Goal: Task Accomplishment & Management: Manage account settings

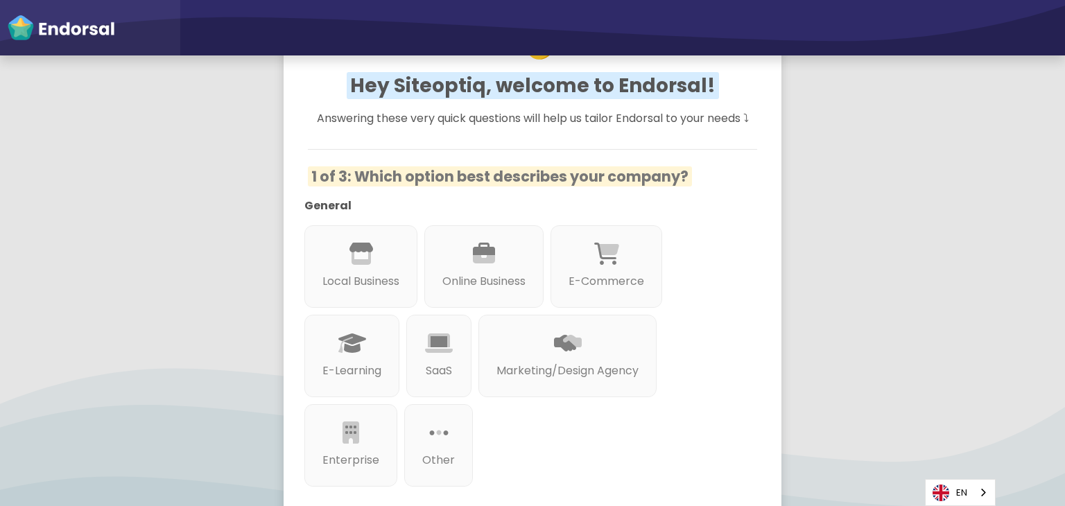
scroll to position [139, 0]
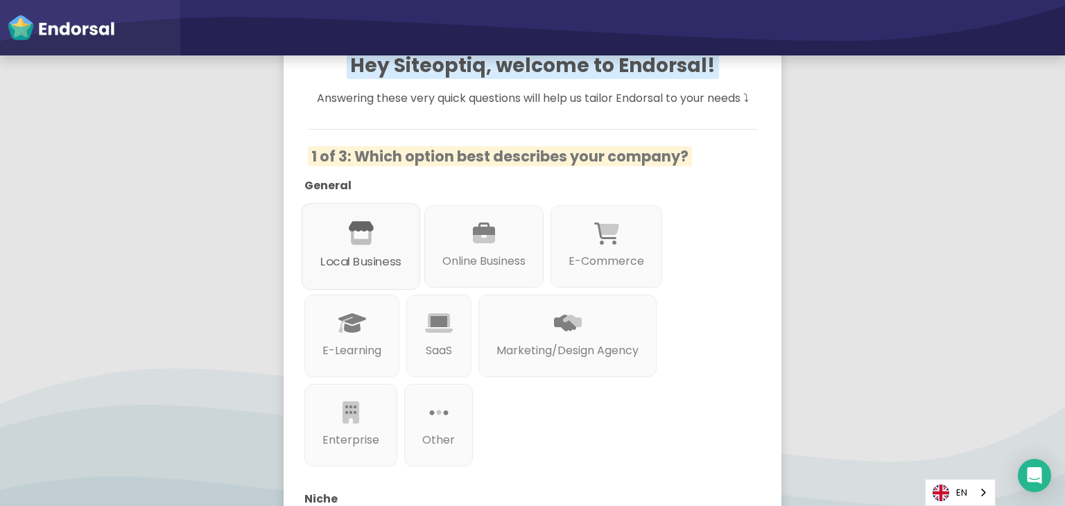
click at [370, 260] on p "Local Business" at bounding box center [360, 261] width 81 height 17
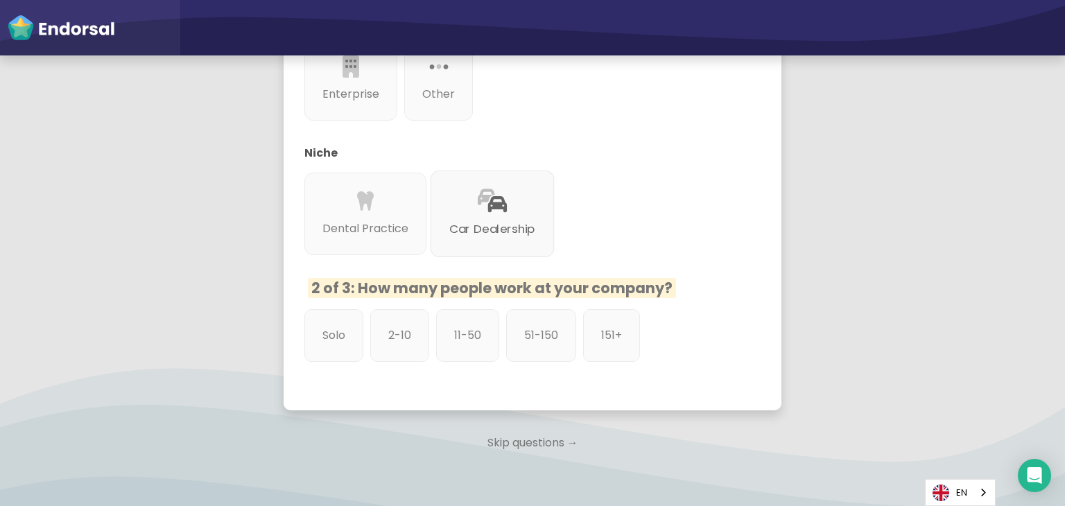
scroll to position [485, 0]
click at [513, 442] on p "Skip questions →" at bounding box center [533, 442] width 498 height 31
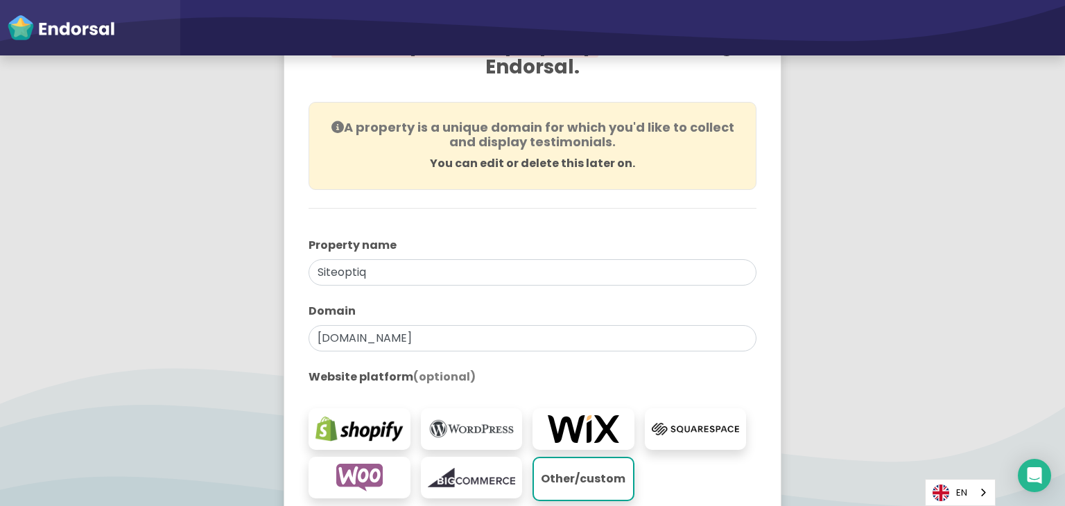
scroll to position [208, 0]
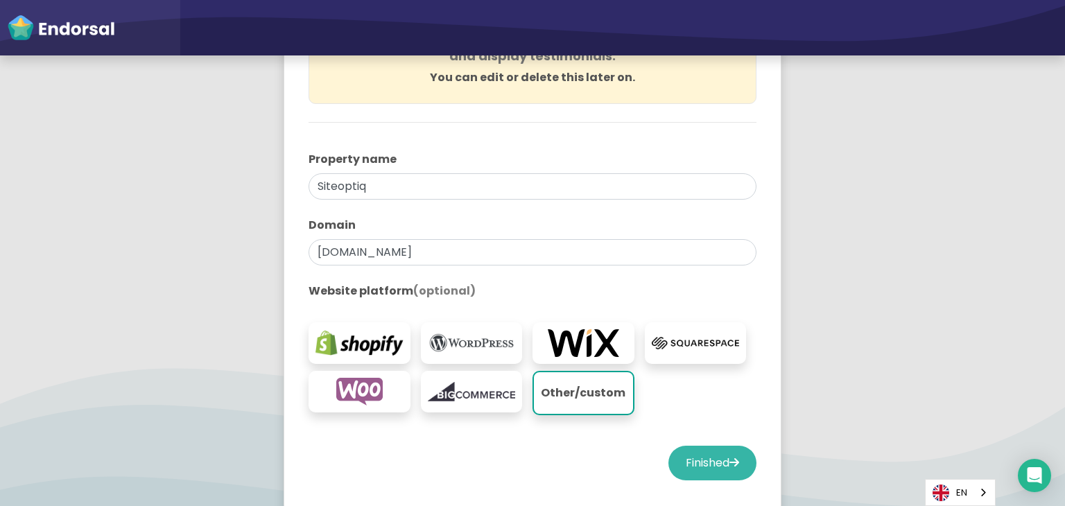
click at [700, 459] on button "Finished" at bounding box center [713, 463] width 88 height 35
select select "14"
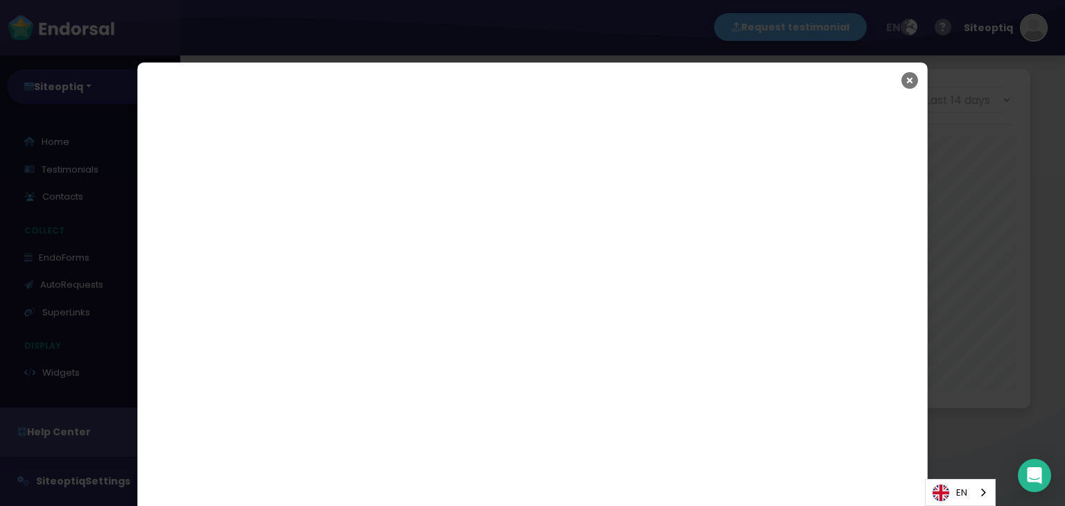
click at [902, 80] on icon "Close" at bounding box center [910, 80] width 17 height 35
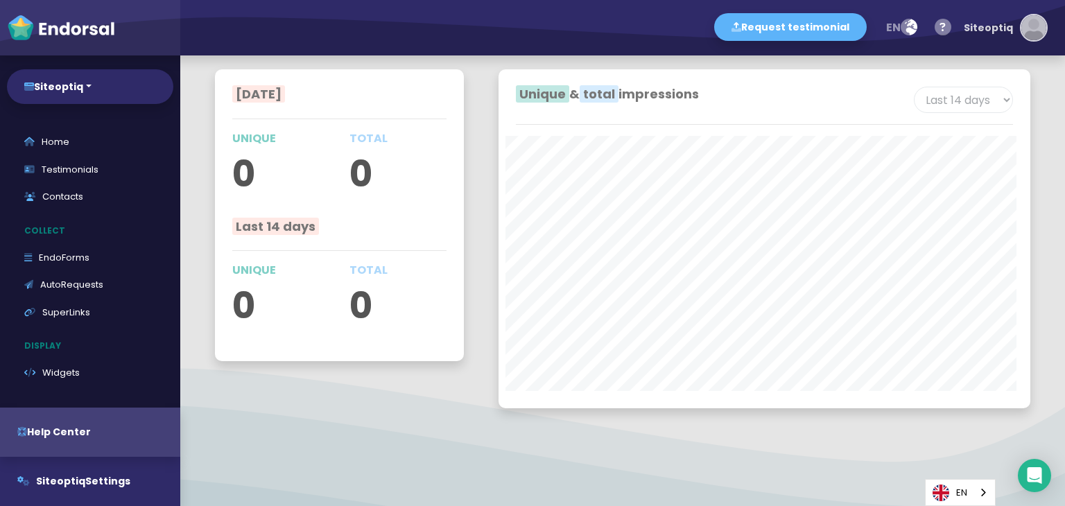
click at [1008, 32] on div "Siteoptiq" at bounding box center [988, 28] width 49 height 42
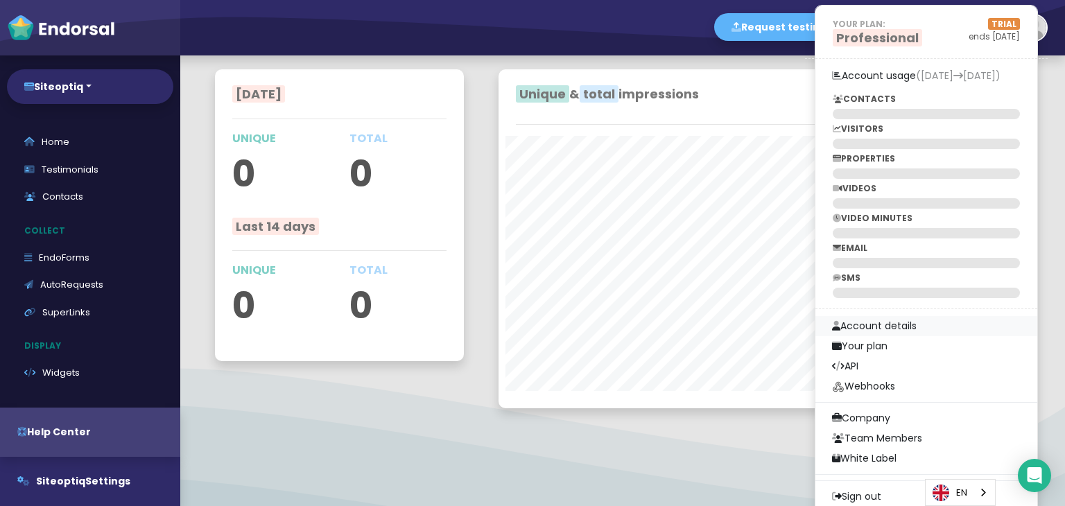
click at [883, 322] on link "Account details" at bounding box center [927, 326] width 222 height 20
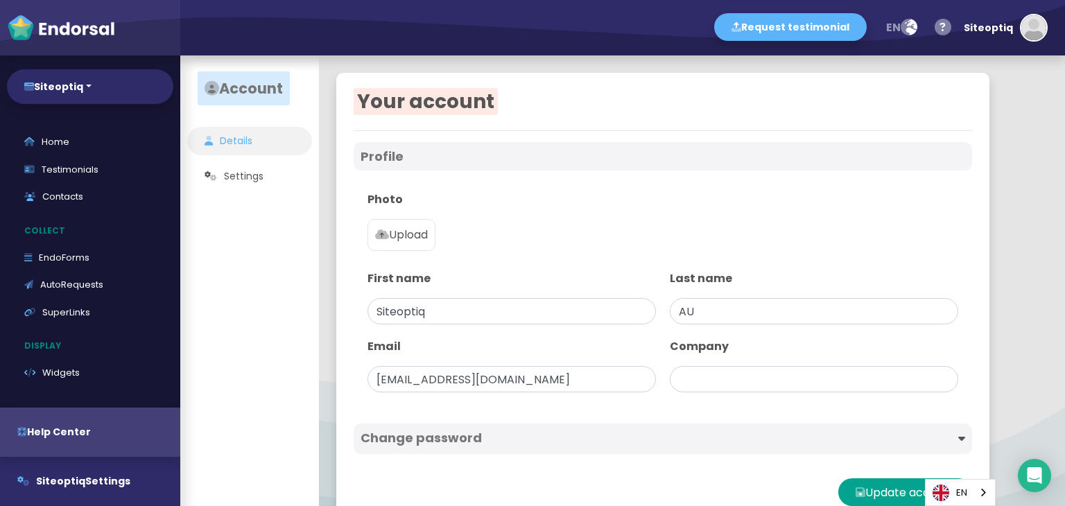
type input "Siteoptiq"
click at [406, 230] on p "Upload" at bounding box center [401, 235] width 53 height 17
click at [0, 0] on input "Upload" at bounding box center [0, 0] width 0 height 0
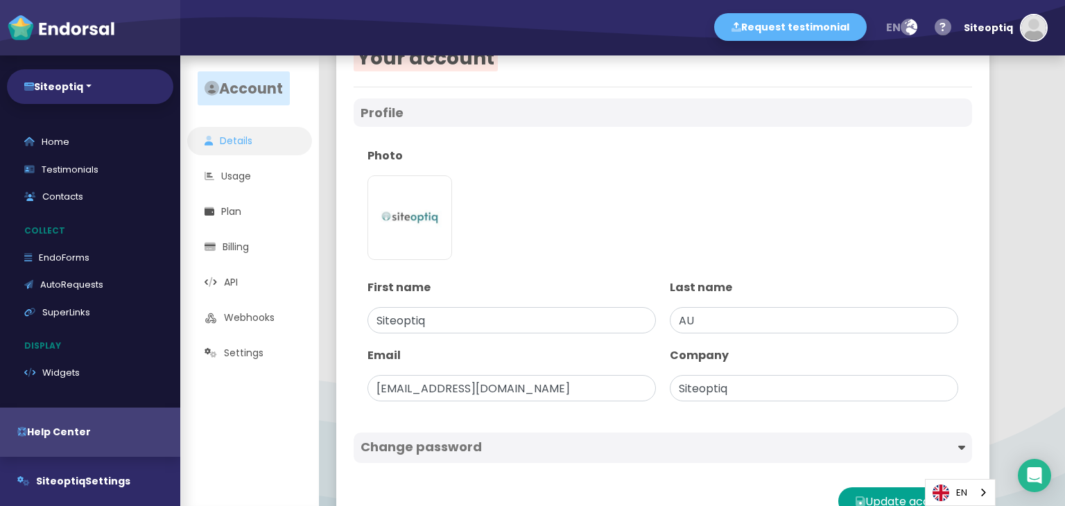
scroll to position [87, 0]
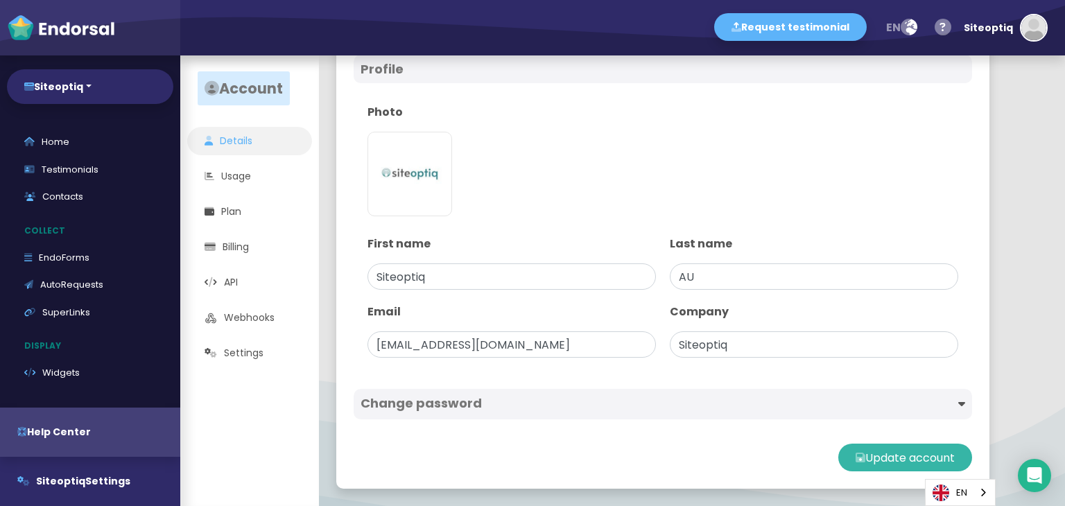
click at [899, 460] on button "Update account" at bounding box center [905, 458] width 134 height 28
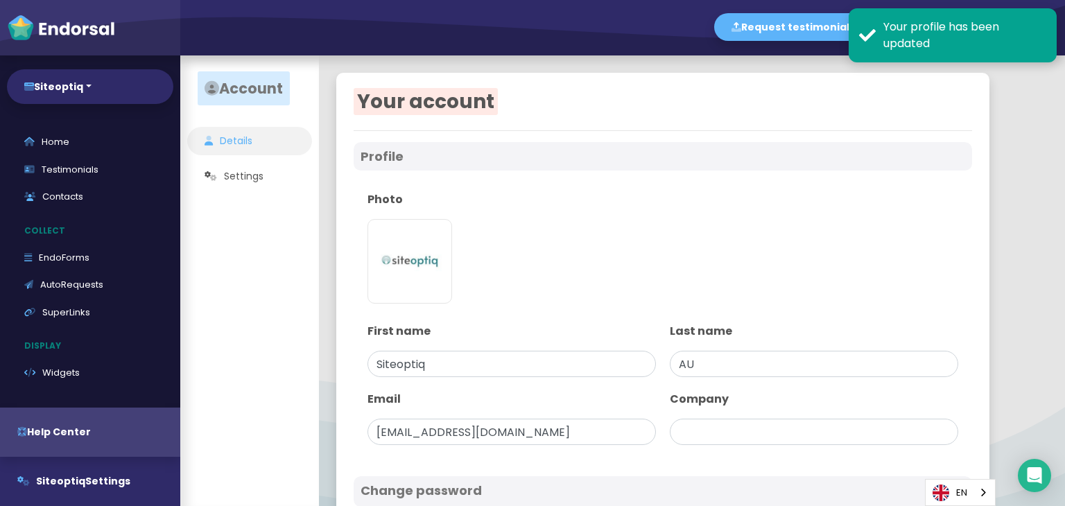
type input "Siteoptiq"
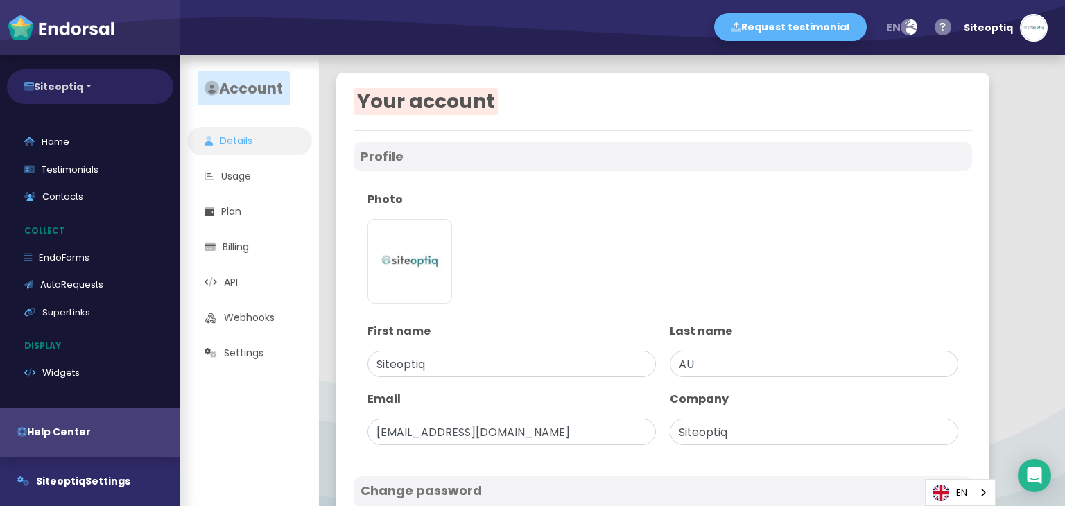
click at [93, 89] on button "Siteoptiq" at bounding box center [90, 86] width 166 height 35
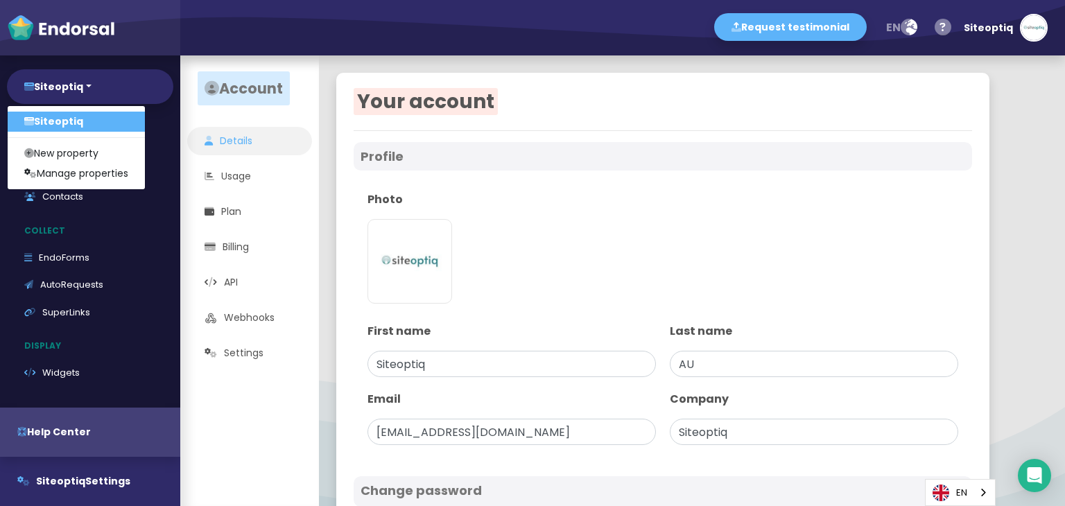
click at [68, 123] on link "Siteoptiq" at bounding box center [76, 122] width 137 height 20
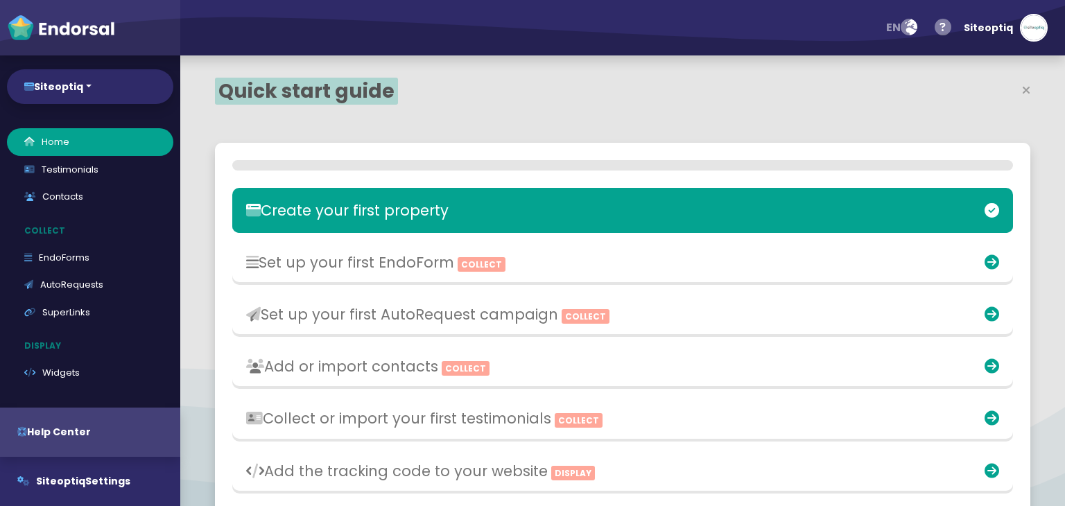
select select "14"
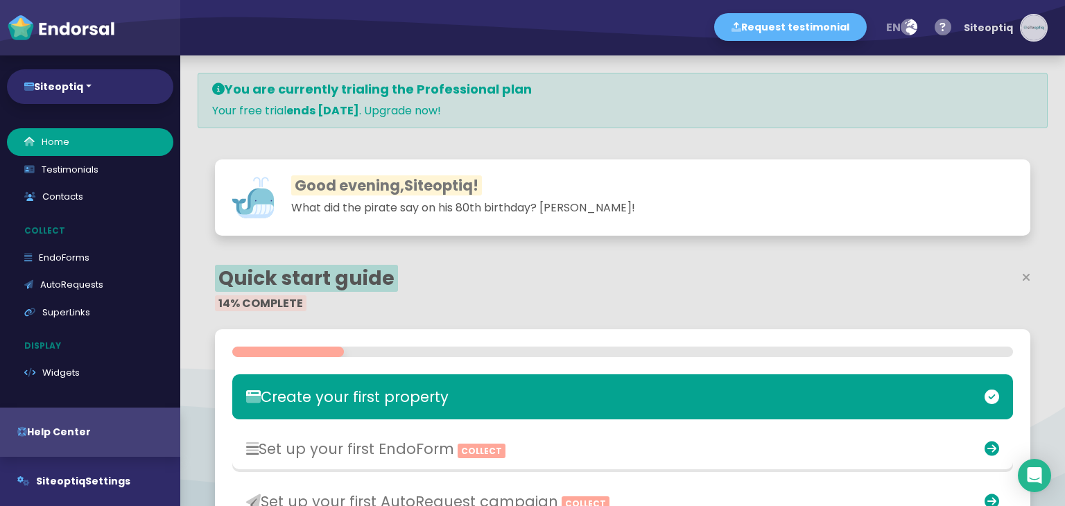
click at [1024, 25] on img "button" at bounding box center [1033, 27] width 25 height 25
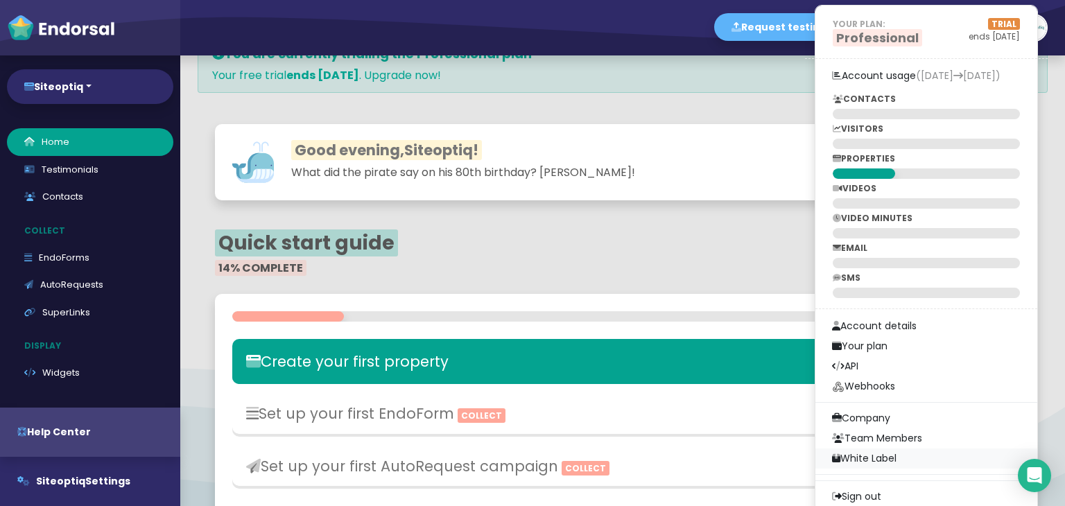
scroll to position [69, 0]
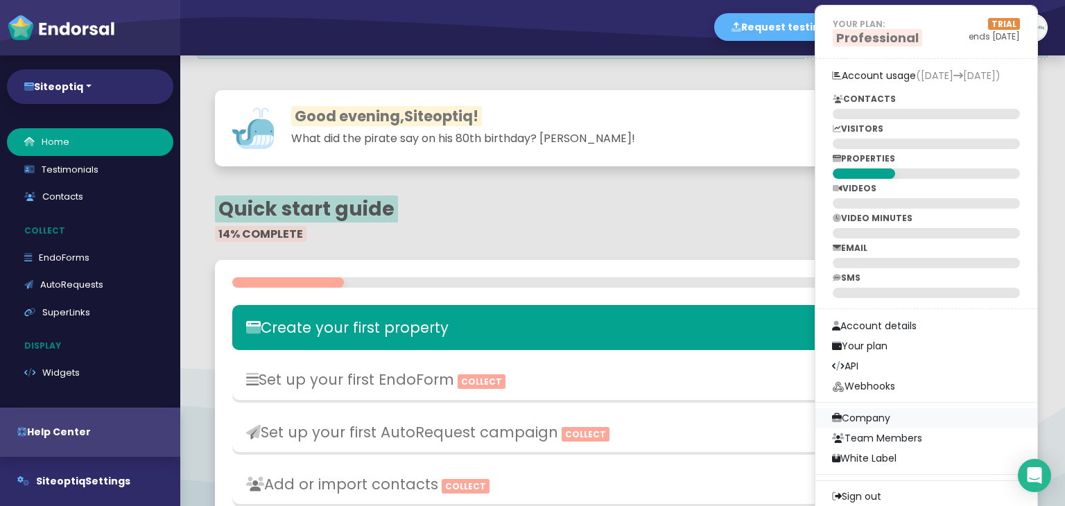
click at [877, 413] on link "Company" at bounding box center [927, 418] width 222 height 20
select select
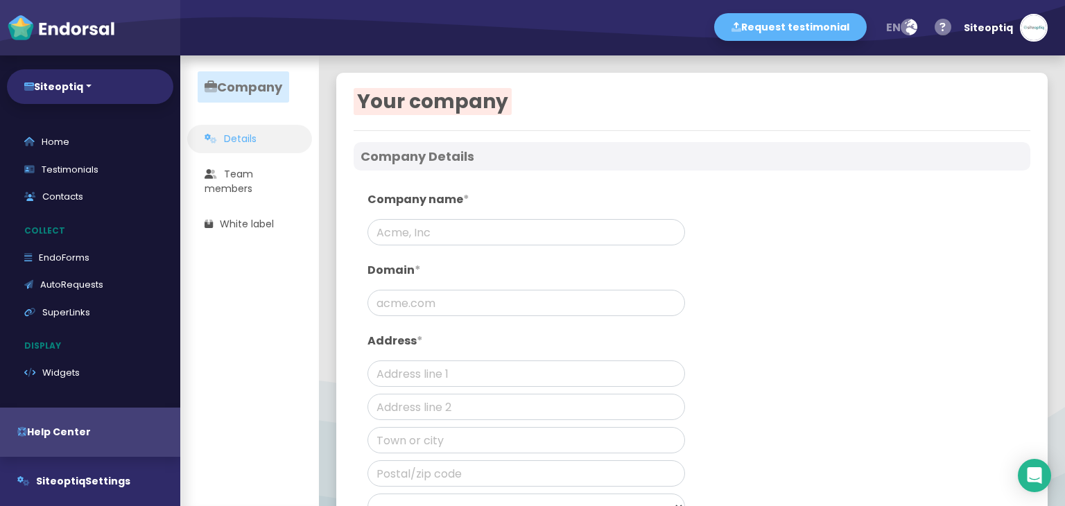
type input "Siteoptiq"
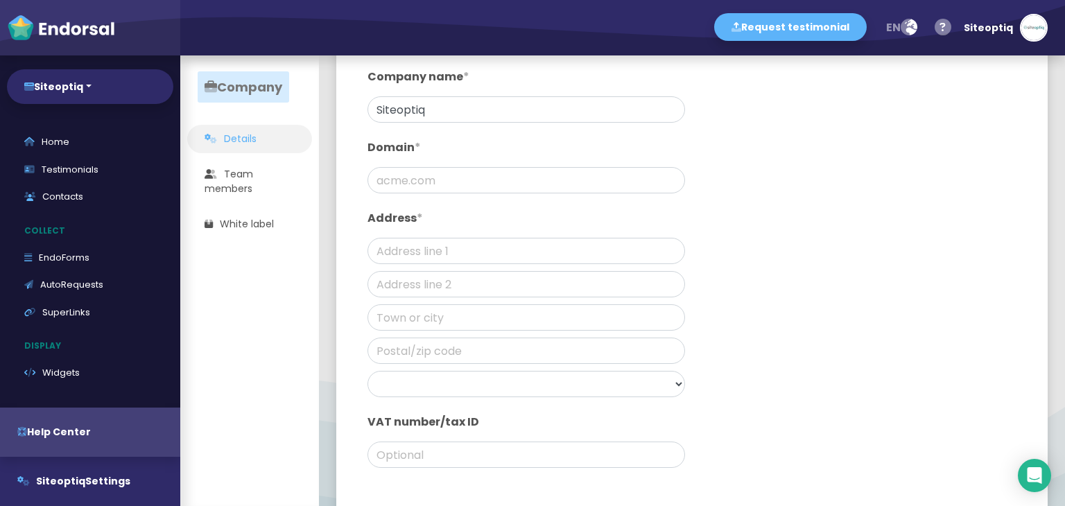
scroll to position [139, 0]
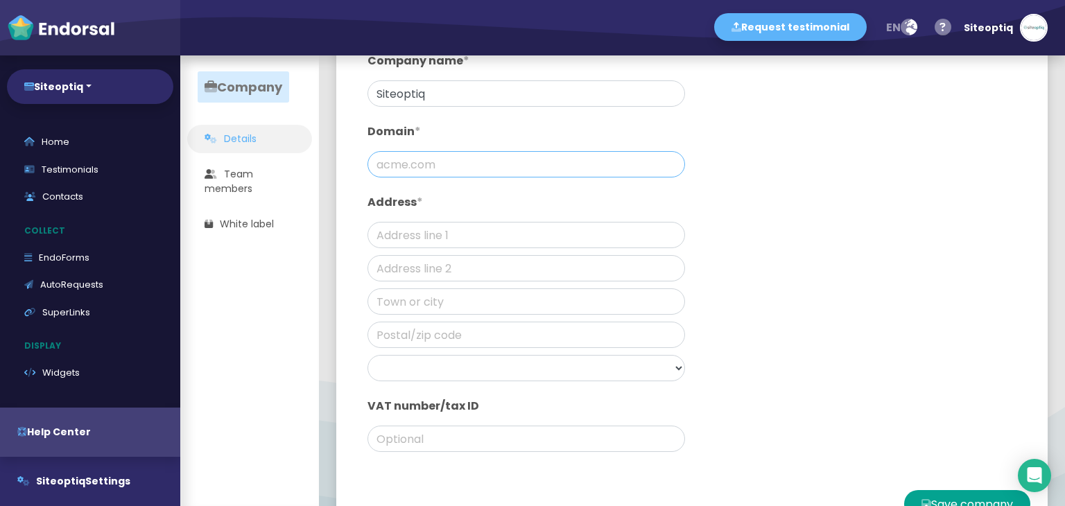
click at [428, 170] on input "text" at bounding box center [527, 164] width 318 height 26
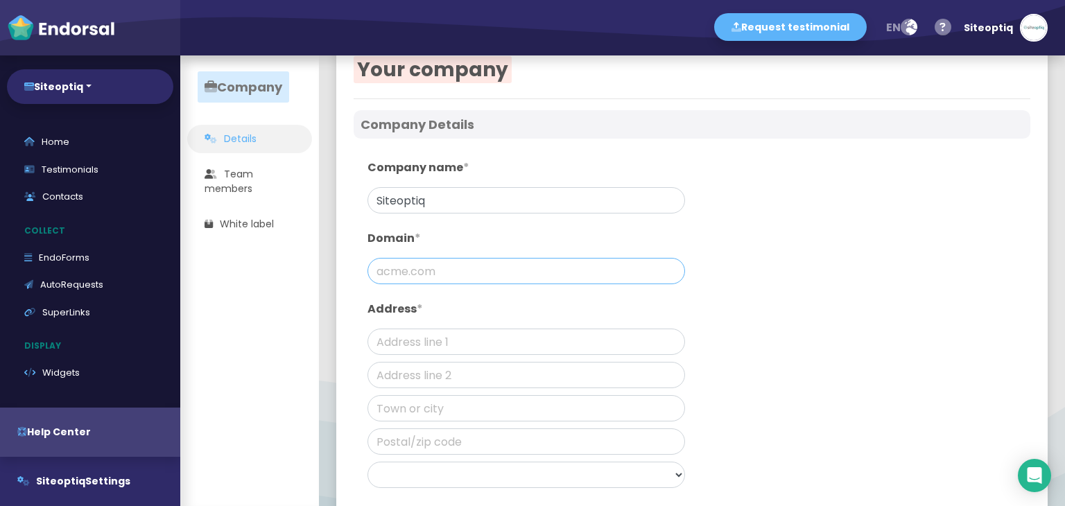
scroll to position [0, 0]
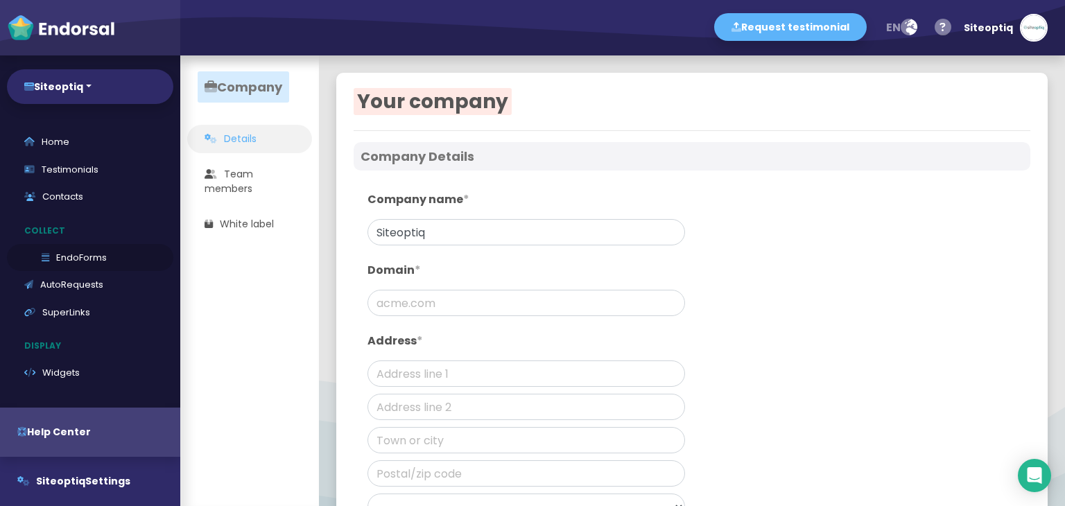
click at [80, 257] on link "EndoForms" at bounding box center [90, 258] width 166 height 28
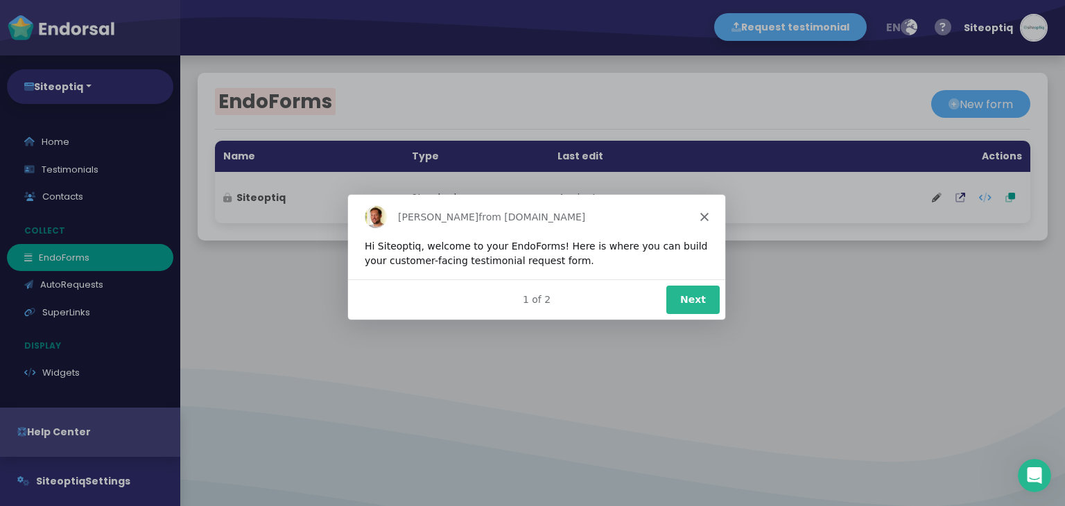
click at [702, 304] on button "Next" at bounding box center [692, 299] width 53 height 28
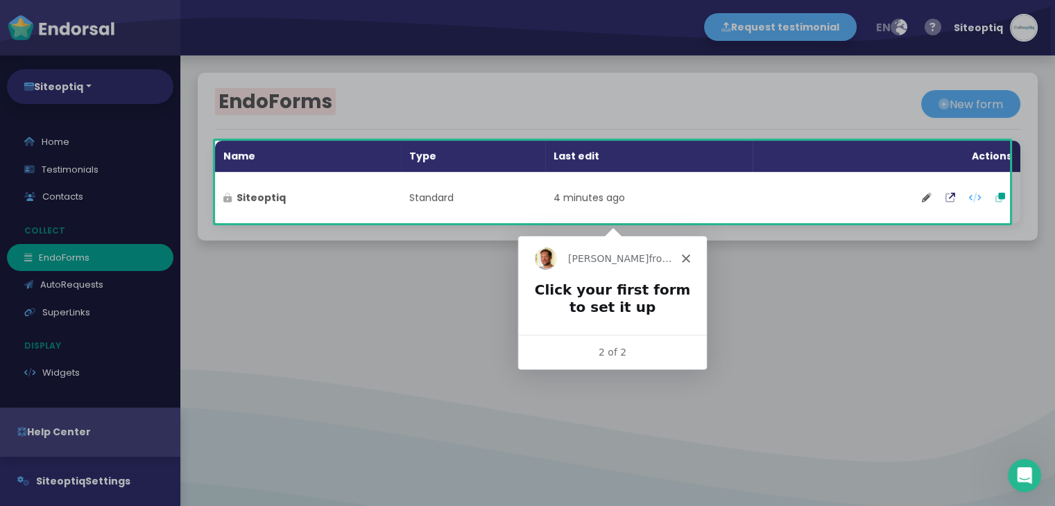
click at [687, 259] on polygon "Close" at bounding box center [685, 257] width 8 height 8
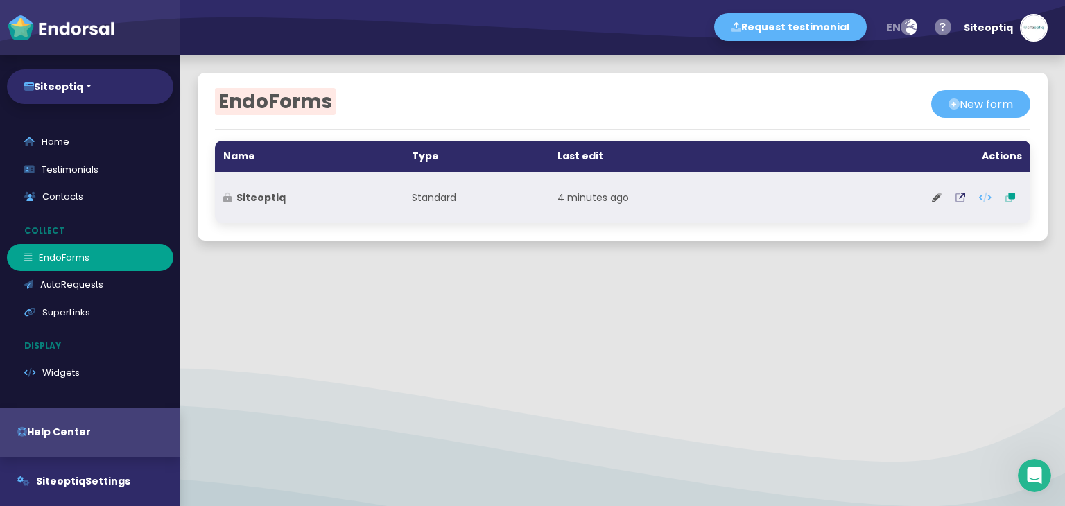
click at [813, 205] on td at bounding box center [894, 197] width 271 height 51
click at [562, 198] on td "4 minutes ago" at bounding box center [654, 197] width 210 height 51
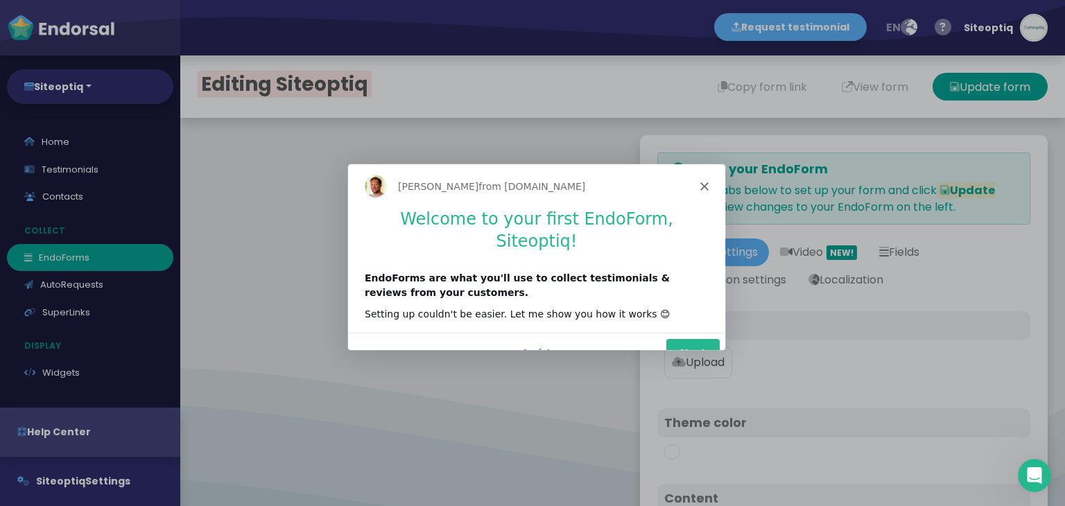
click at [700, 338] on button "Next" at bounding box center [692, 352] width 53 height 28
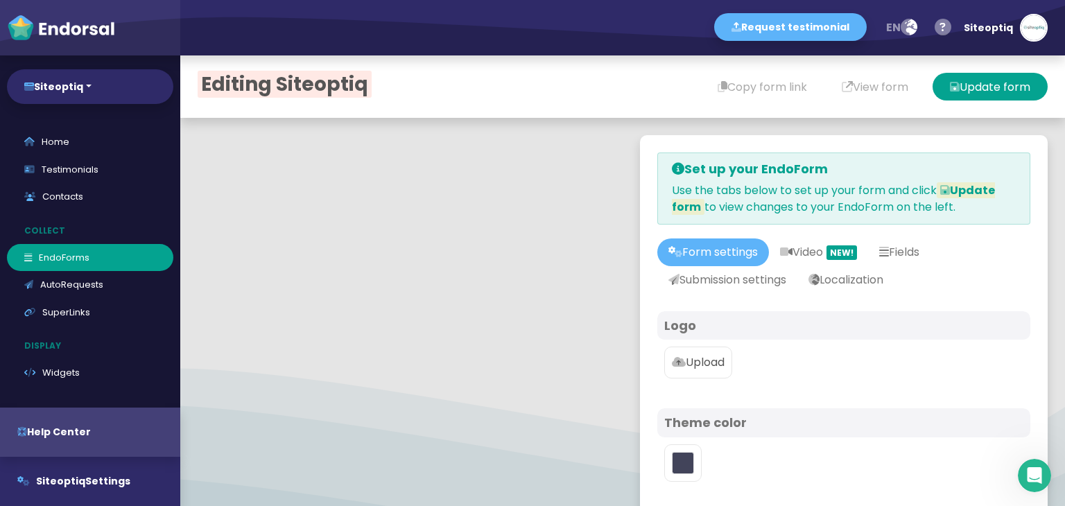
scroll to position [139, 0]
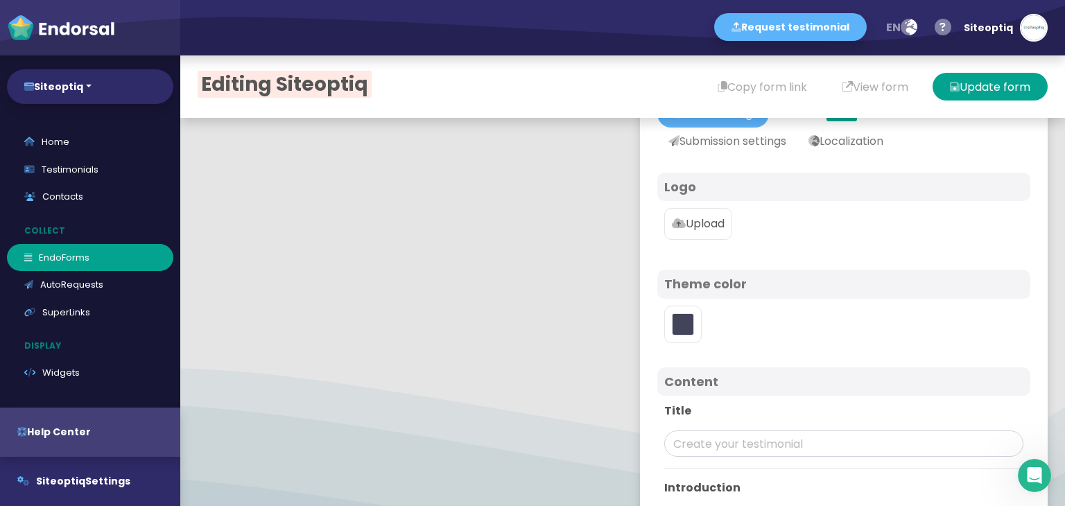
type input "#5DB3F9"
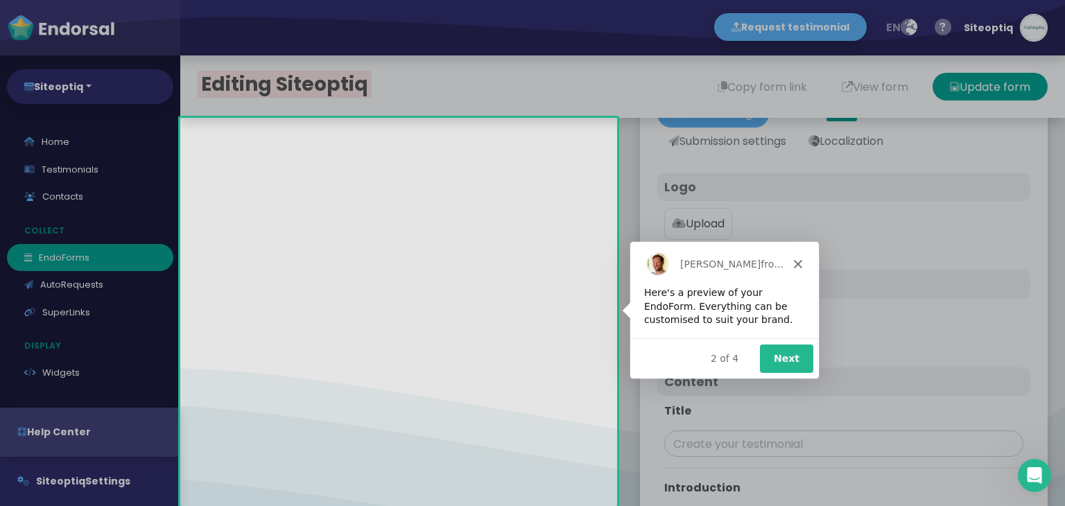
scroll to position [0, 0]
click at [784, 355] on button "Next" at bounding box center [785, 357] width 53 height 28
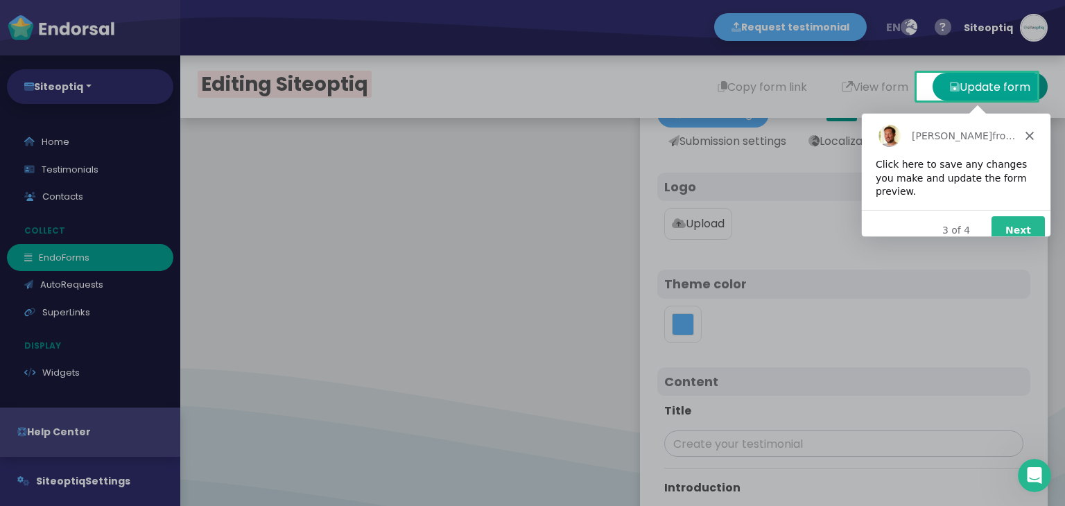
click at [1010, 217] on button "Next" at bounding box center [1017, 230] width 53 height 28
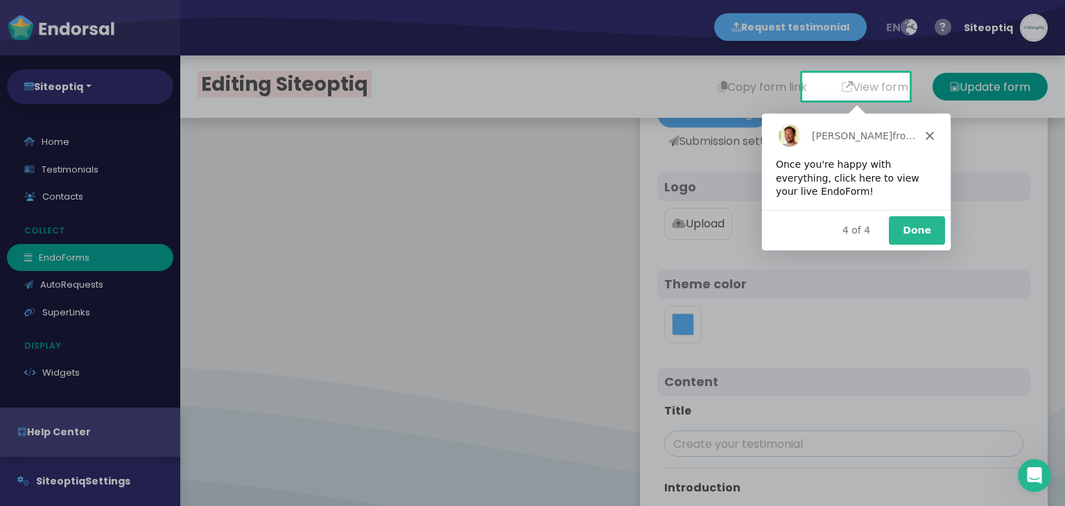
click at [913, 228] on button "Done" at bounding box center [916, 230] width 56 height 28
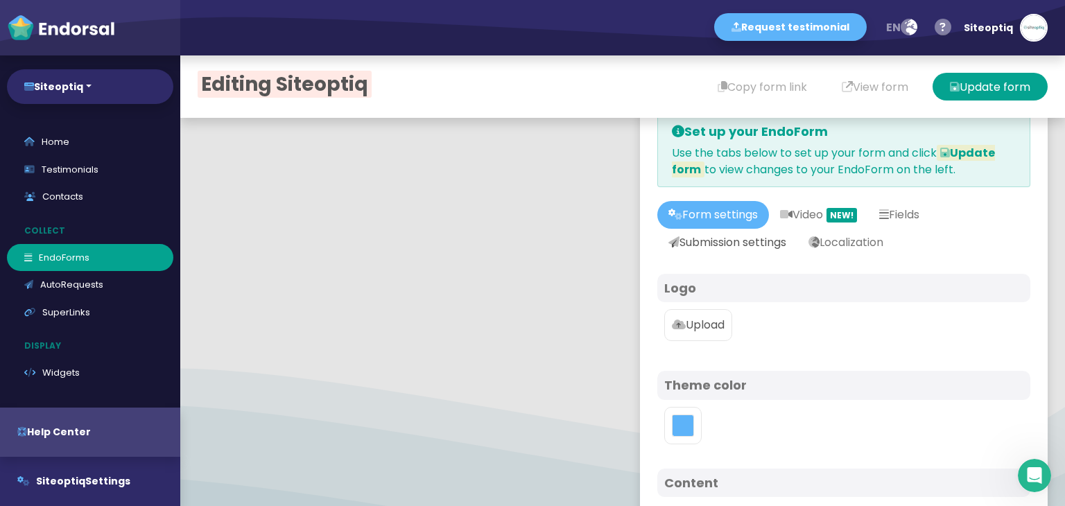
scroll to position [69, 0]
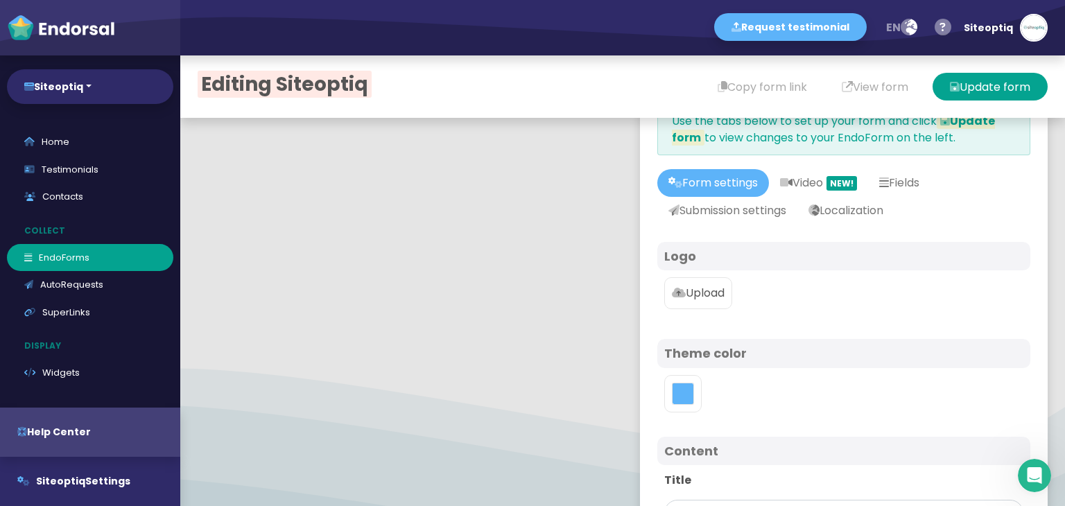
click at [685, 298] on p "Upload" at bounding box center [698, 293] width 53 height 17
click at [0, 0] on input "Upload" at bounding box center [0, 0] width 0 height 0
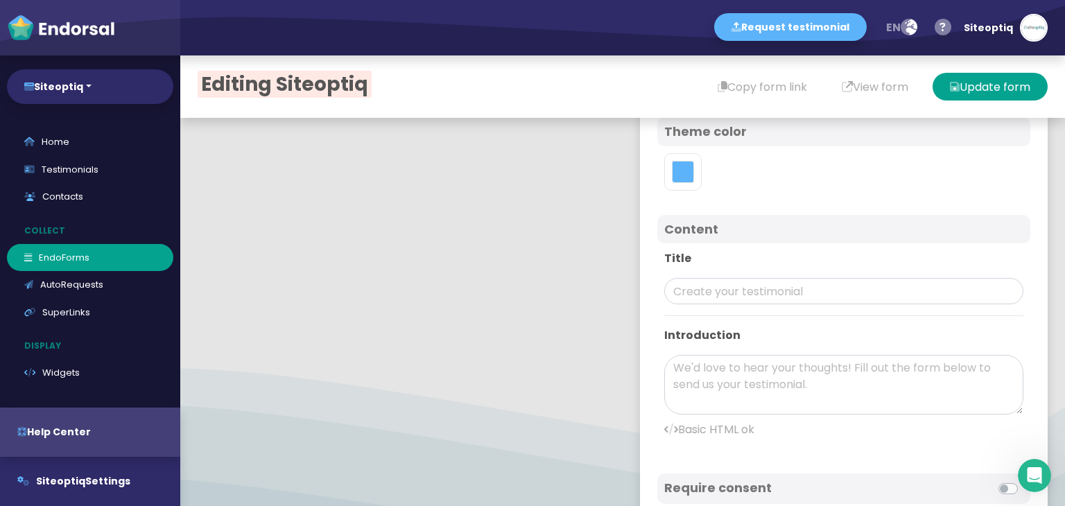
scroll to position [416, 0]
click at [689, 287] on input "text" at bounding box center [843, 288] width 359 height 26
paste input "siteoptiq"
click at [666, 290] on input "siteoptiq" at bounding box center [843, 288] width 359 height 26
type input "Siteoptiq"
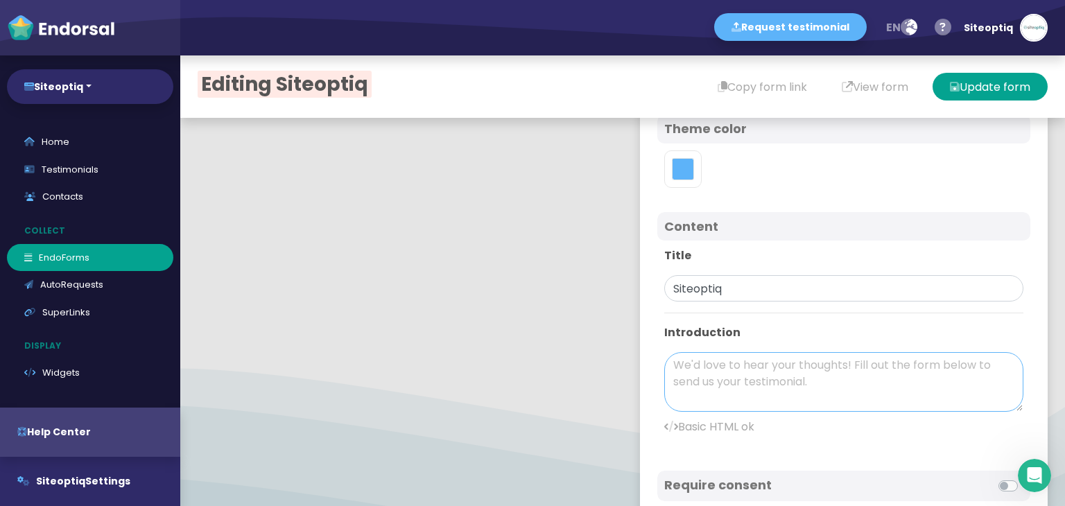
click at [684, 372] on textarea at bounding box center [843, 382] width 359 height 60
paste textarea "At Siteoptiq, we take a strategic and tailored approach to SEO. Our experienced…"
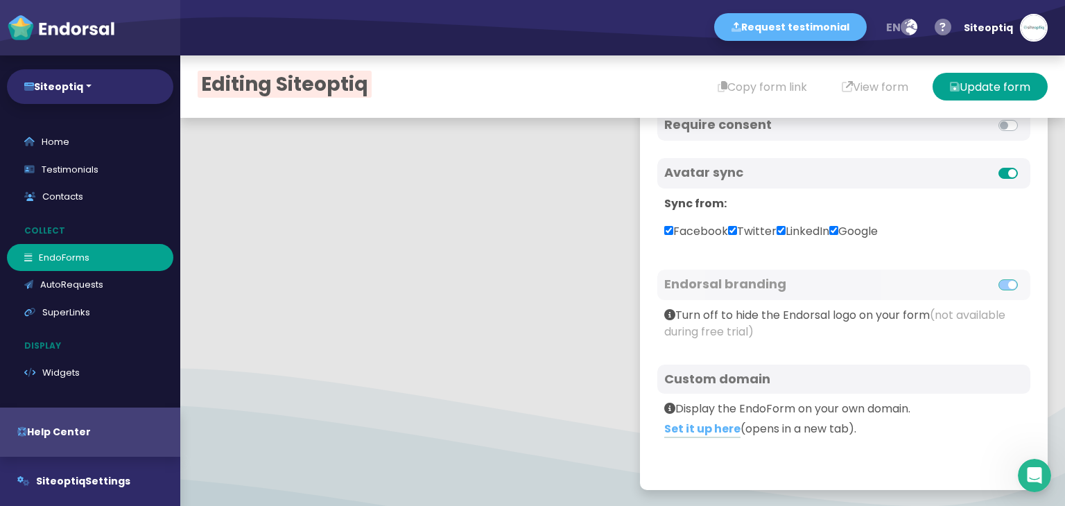
scroll to position [69, 0]
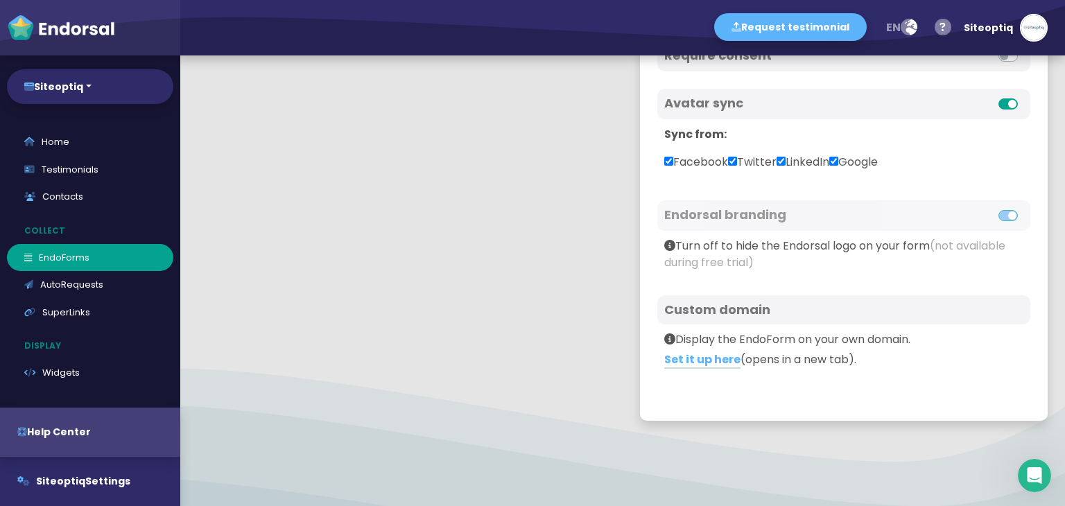
type textarea "At Siteoptiq, we take a strategic and tailored approach to SEO. Our experienced…"
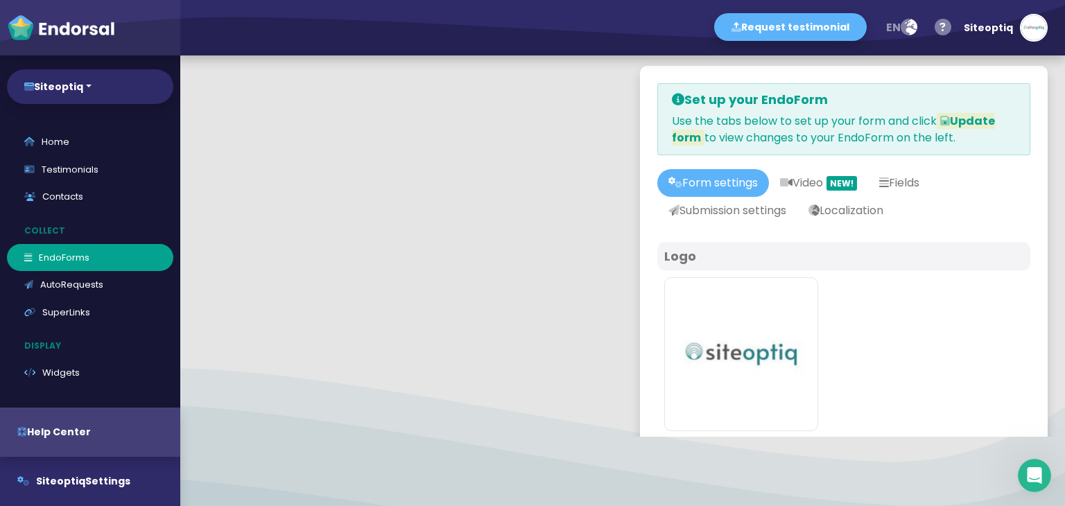
scroll to position [0, 0]
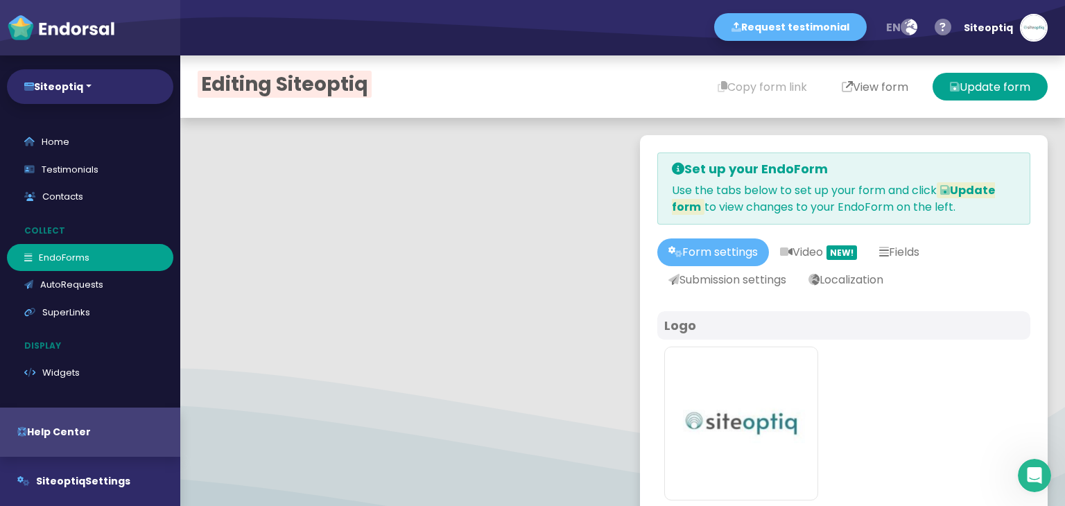
click at [879, 83] on button "View form" at bounding box center [875, 87] width 101 height 28
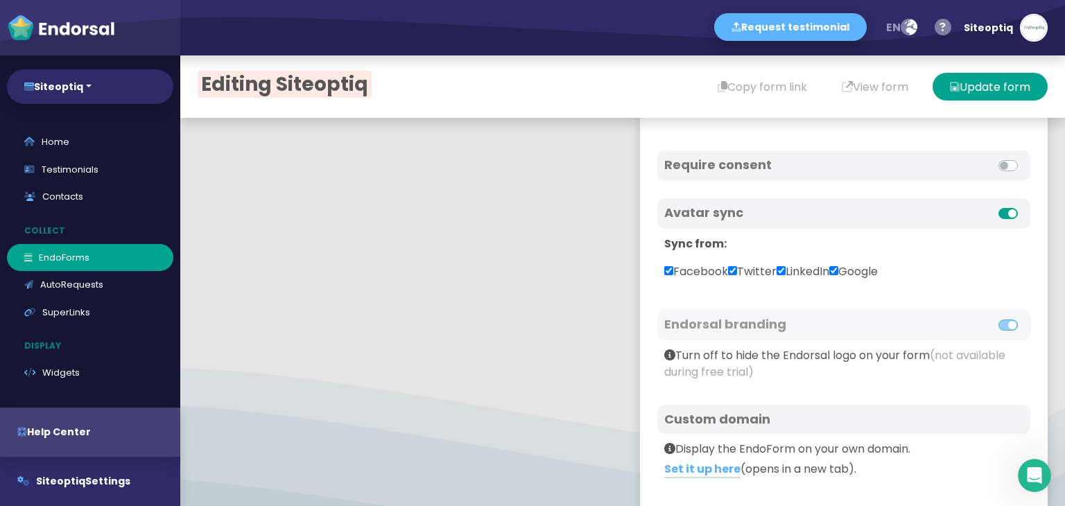
scroll to position [777, 0]
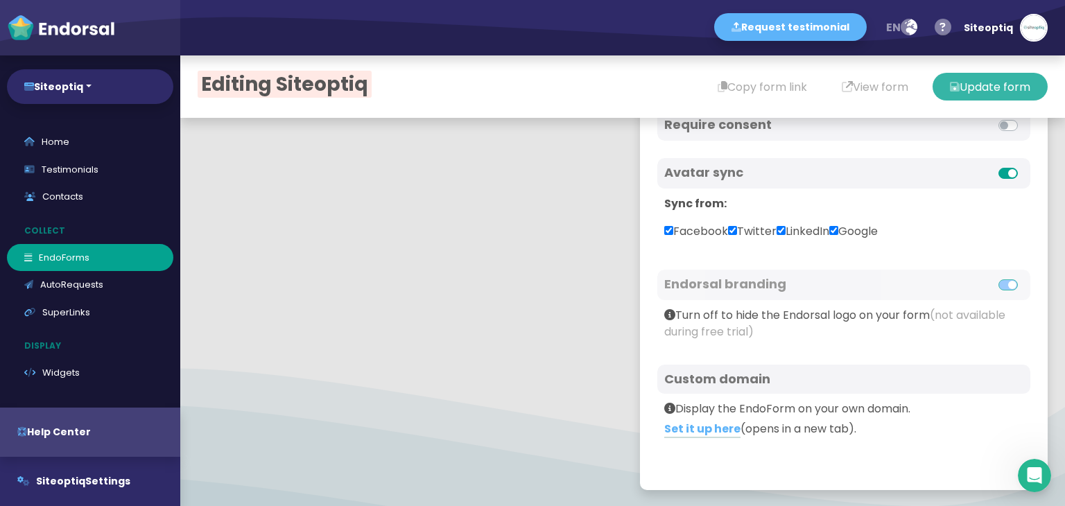
click at [995, 78] on button "Update form" at bounding box center [990, 87] width 115 height 28
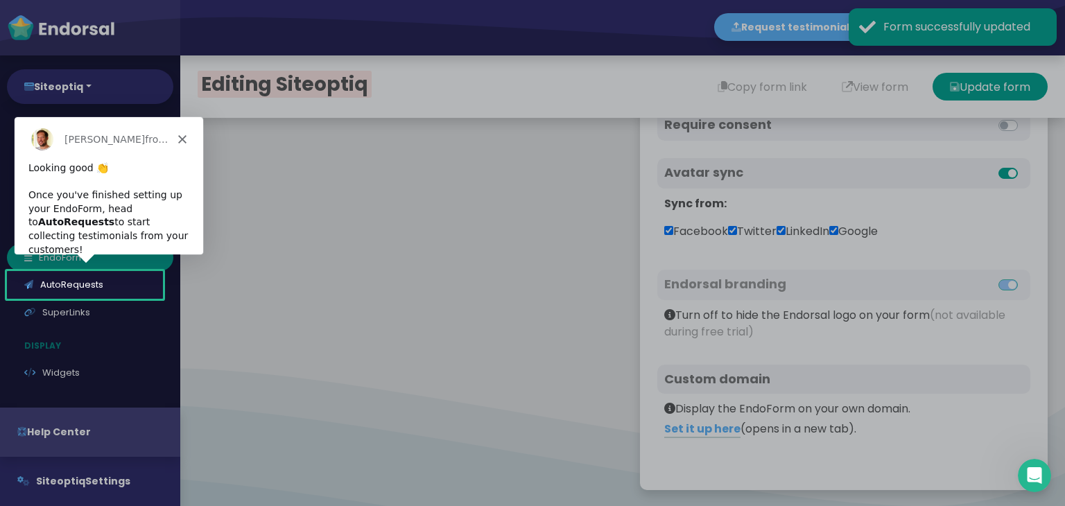
scroll to position [691, 0]
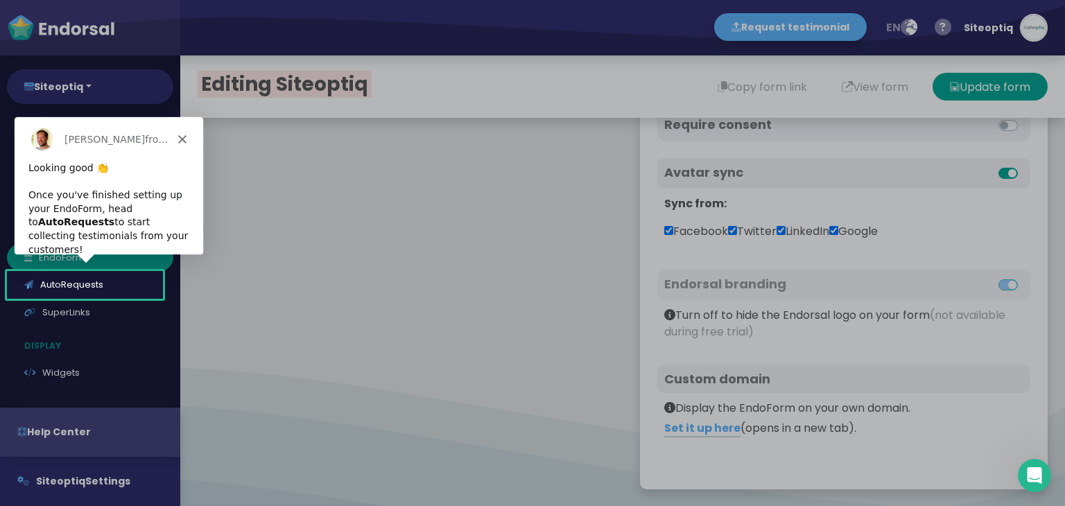
click at [182, 140] on polygon "Close" at bounding box center [182, 139] width 8 height 8
